Goal: Share content: Share content

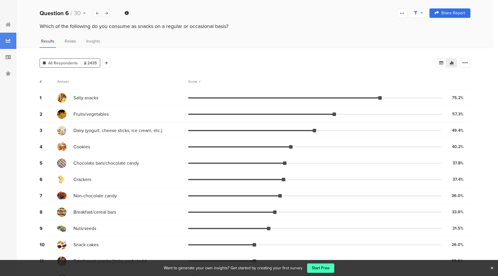
click at [455, 15] on span "Share Report" at bounding box center [454, 13] width 24 height 4
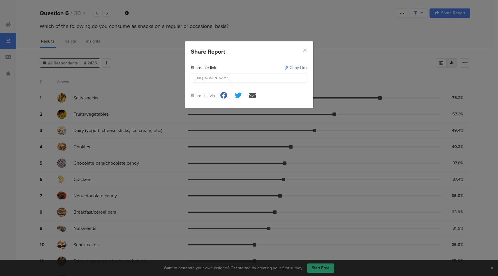
click at [300, 68] on div "Copy Link" at bounding box center [299, 68] width 18 height 6
click at [304, 51] on icon "Close" at bounding box center [305, 50] width 5 height 5
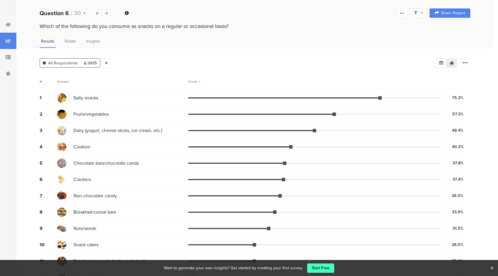
click at [167, 27] on div "Which of the following do you consume as snacks on a regular or occasional basi…" at bounding box center [255, 26] width 431 height 8
copy section "Which of the following do you consume as snacks on a regular or occasional basi…"
click at [455, 15] on span "Share Report" at bounding box center [454, 13] width 24 height 4
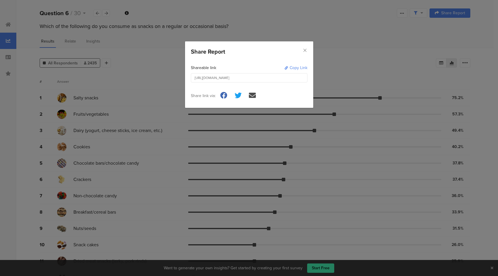
click at [296, 69] on div "Copy Link" at bounding box center [299, 68] width 18 height 6
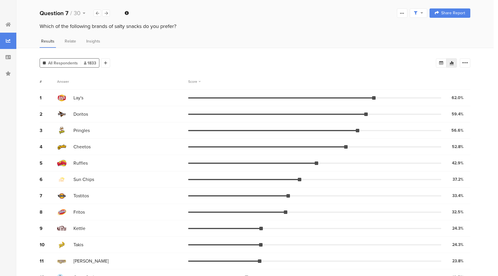
click at [158, 24] on div "Which of the following brands of salty snacks do you prefer?" at bounding box center [255, 26] width 431 height 8
drag, startPoint x: 39, startPoint y: 27, endPoint x: 179, endPoint y: 28, distance: 139.4
click at [179, 28] on div "Which of the following brands of salty snacks do you prefer?" at bounding box center [255, 26] width 478 height 9
copy div "Which of the following brands of salty snacks do you prefer?"
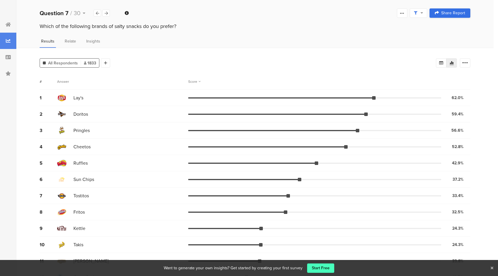
click at [450, 15] on span "Share Report" at bounding box center [454, 13] width 24 height 4
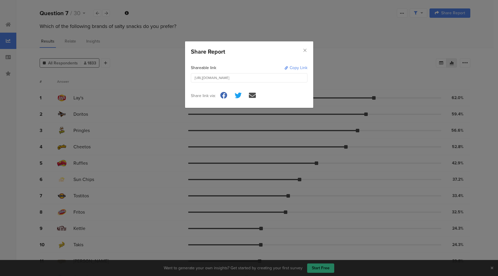
click at [299, 69] on div "Copy Link" at bounding box center [299, 68] width 18 height 6
